Goal: Transaction & Acquisition: Purchase product/service

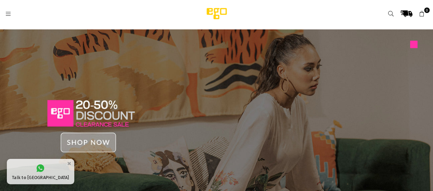
click at [87, 136] on img at bounding box center [216, 121] width 433 height 185
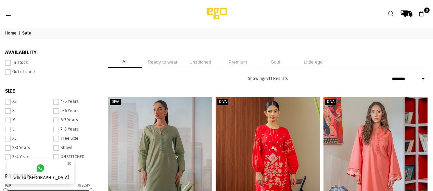
select select "******"
click at [175, 63] on li "Ready to wear" at bounding box center [162, 62] width 34 height 12
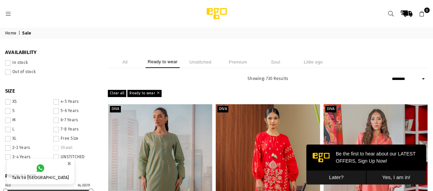
click at [351, 170] on div "Be the first to hear about our LATEST OFFERS, Sign Up Now!" at bounding box center [366, 158] width 120 height 26
click at [346, 175] on button "Later?" at bounding box center [336, 178] width 60 height 14
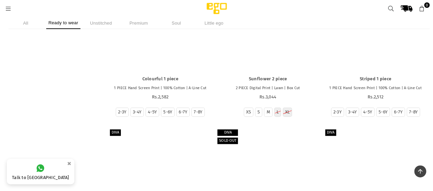
scroll to position [2076, 0]
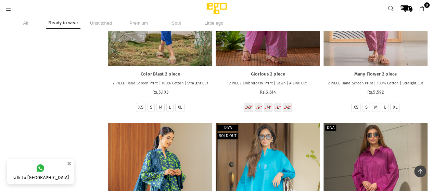
scroll to position [2289, 0]
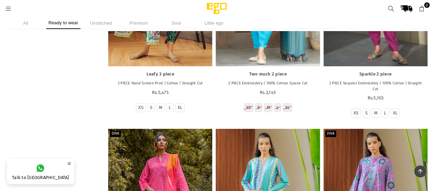
scroll to position [2508, 0]
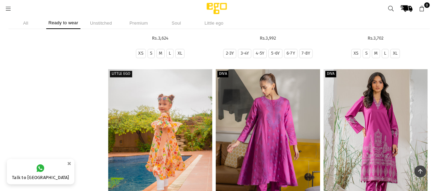
scroll to position [2990, 0]
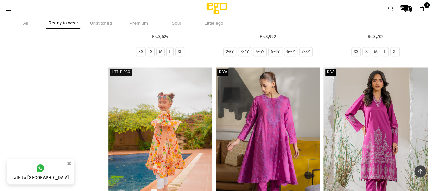
drag, startPoint x: 429, startPoint y: 135, endPoint x: 93, endPoint y: 115, distance: 336.0
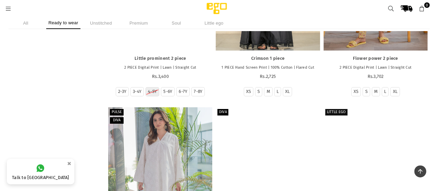
scroll to position [6374, 0]
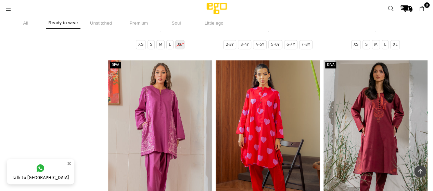
scroll to position [6660, 0]
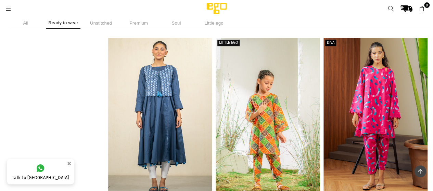
click at [422, 170] on icon at bounding box center [420, 171] width 4 height 5
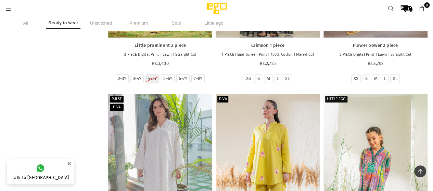
click at [421, 175] on span at bounding box center [420, 172] width 12 height 12
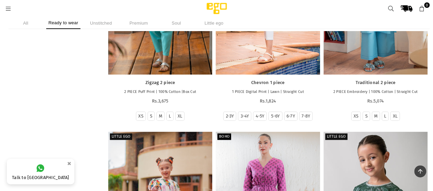
scroll to position [0, 0]
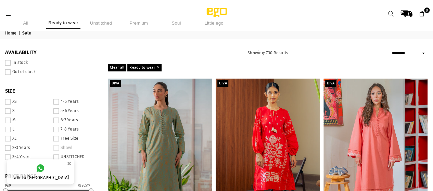
drag, startPoint x: 152, startPoint y: 113, endPoint x: 207, endPoint y: 56, distance: 79.2
click at [207, 56] on div "**********" at bounding box center [268, 53] width 320 height 8
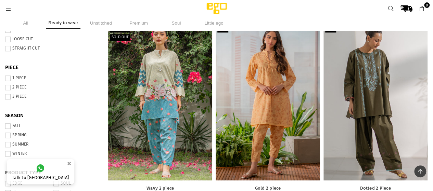
scroll to position [269, 0]
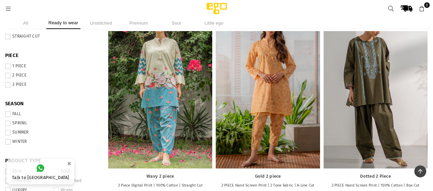
click at [11, 78] on span at bounding box center [7, 75] width 5 height 5
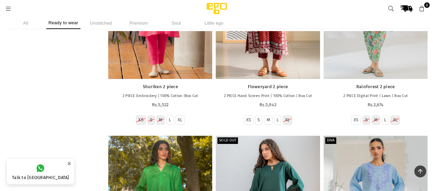
scroll to position [6569, 0]
